Goal: Navigation & Orientation: Find specific page/section

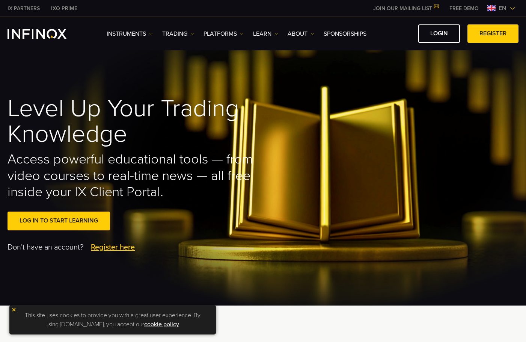
click at [397, 34] on div "LOGIN REGISTER" at bounding box center [445, 33] width 146 height 18
click at [507, 5] on span "en" at bounding box center [503, 8] width 14 height 9
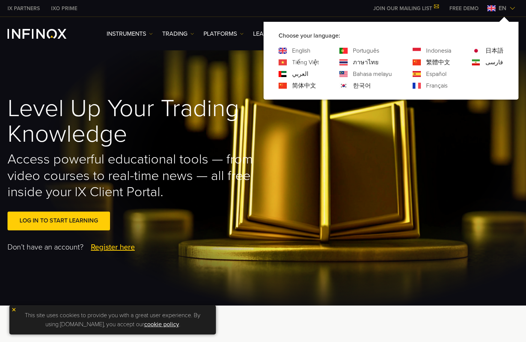
click at [444, 73] on link "Español" at bounding box center [436, 73] width 20 height 9
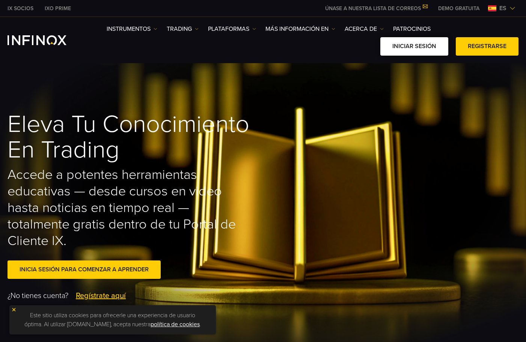
click at [414, 52] on link "Iniciar sesión" at bounding box center [414, 46] width 68 height 18
